Goal: Task Accomplishment & Management: Manage account settings

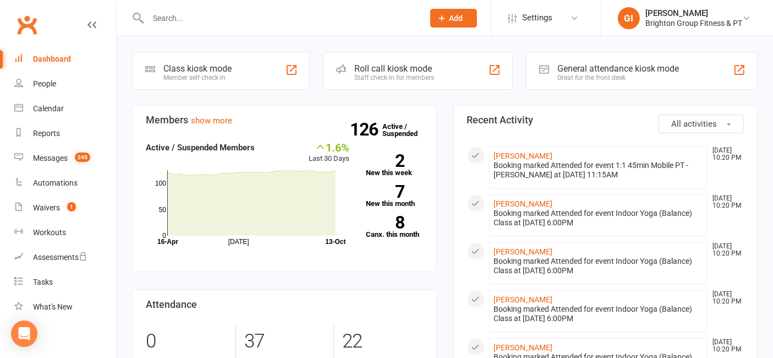
click at [306, 19] on input "text" at bounding box center [280, 17] width 271 height 15
paste input "Ellen Fraser Barbour"
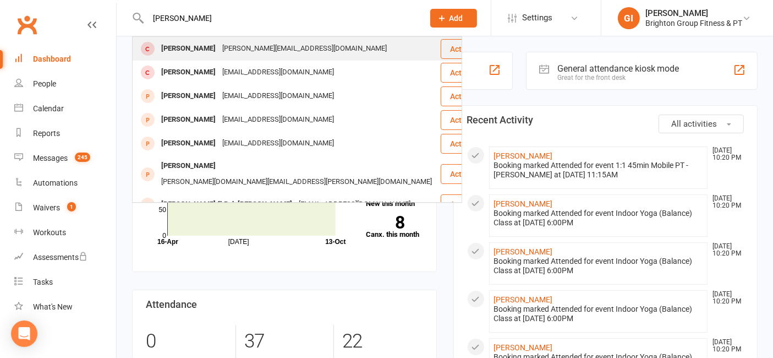
type input "Ellen Fraser Barbour"
click at [305, 48] on div "Ellen.fraserbarbour@flinders.edu.au" at bounding box center [304, 49] width 171 height 16
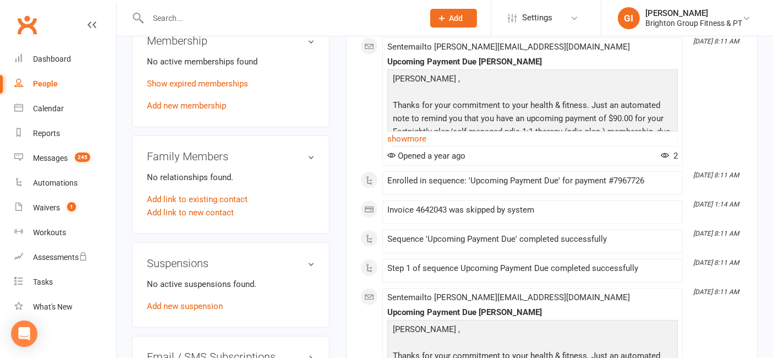
scroll to position [652, 0]
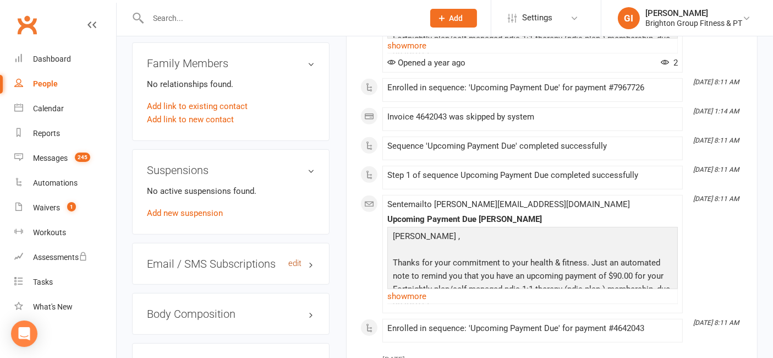
click at [294, 259] on link "edit" at bounding box center [294, 263] width 13 height 9
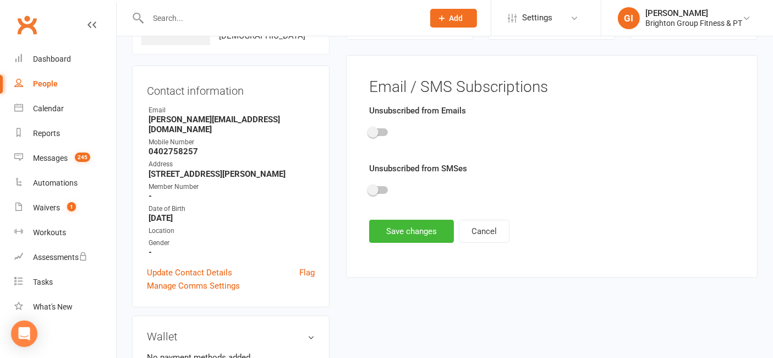
scroll to position [84, 0]
click at [373, 129] on span at bounding box center [373, 132] width 11 height 11
click at [369, 131] on input "checkbox" at bounding box center [369, 131] width 0 height 0
click at [376, 185] on span at bounding box center [373, 190] width 11 height 11
click at [369, 189] on input "checkbox" at bounding box center [369, 189] width 0 height 0
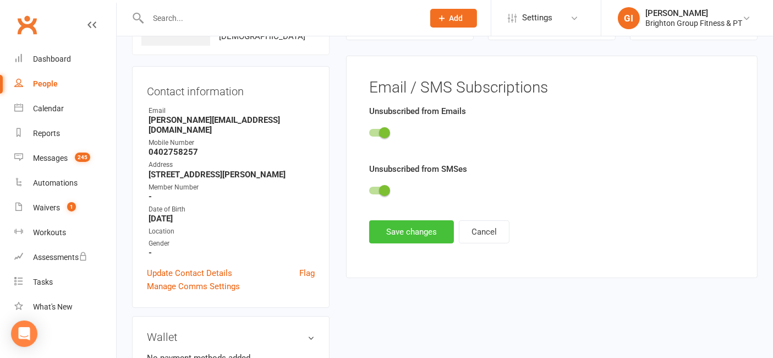
click at [394, 230] on button "Save changes" at bounding box center [411, 231] width 85 height 23
